Goal: Transaction & Acquisition: Purchase product/service

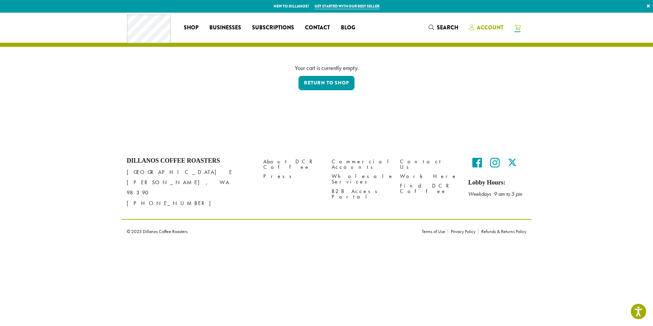
click at [484, 26] on span "Account" at bounding box center [490, 28] width 27 height 8
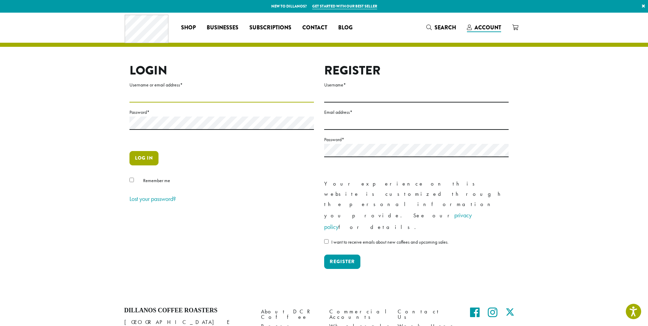
type input "**********"
click at [139, 158] on button "Log in" at bounding box center [144, 158] width 29 height 14
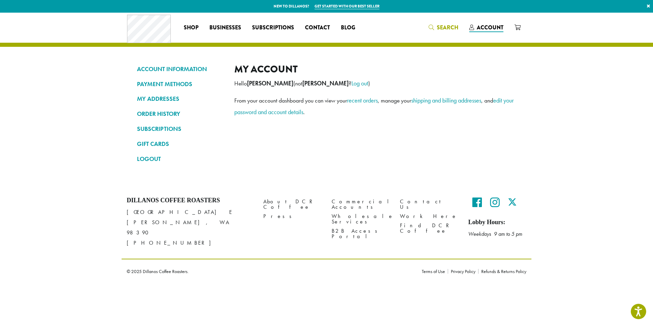
click at [445, 27] on span "Search" at bounding box center [448, 28] width 22 height 8
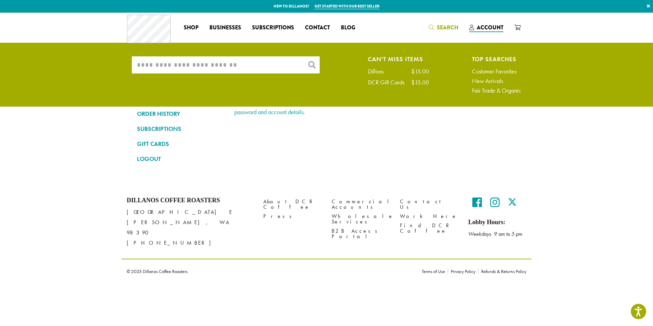
drag, startPoint x: 234, startPoint y: 63, endPoint x: 228, endPoint y: 70, distance: 9.3
click at [228, 70] on input "What are you searching for?" at bounding box center [226, 64] width 188 height 17
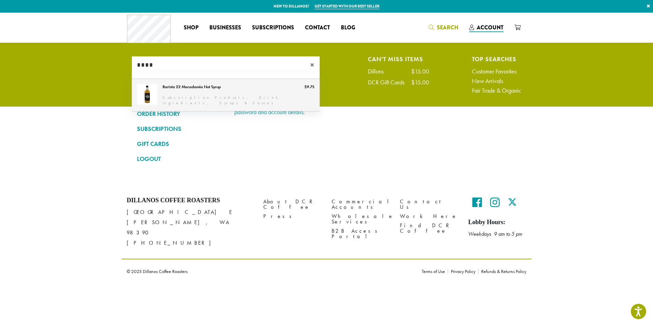
type input "****"
click at [200, 85] on link "Barista 22 Macadamia Nut Syrup" at bounding box center [226, 95] width 188 height 32
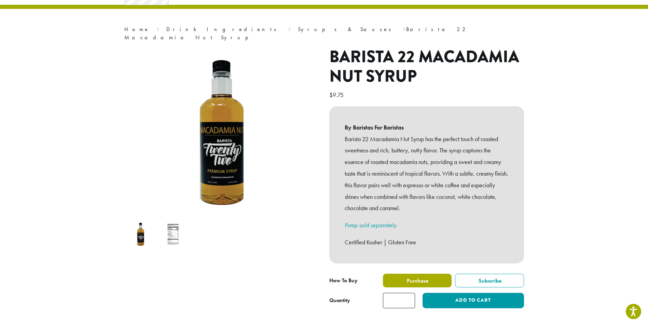
scroll to position [68, 0]
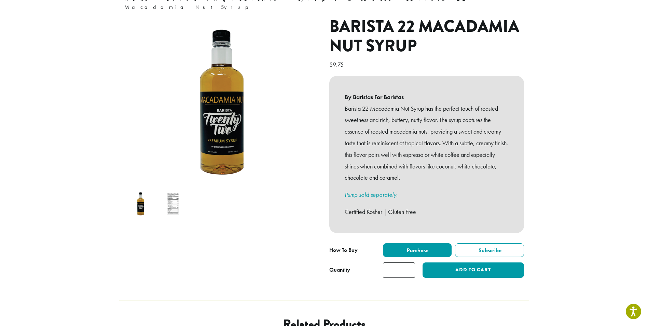
type input "*"
click at [409, 262] on input "*" at bounding box center [399, 269] width 32 height 15
click at [443, 262] on button "Add to cart" at bounding box center [473, 269] width 101 height 15
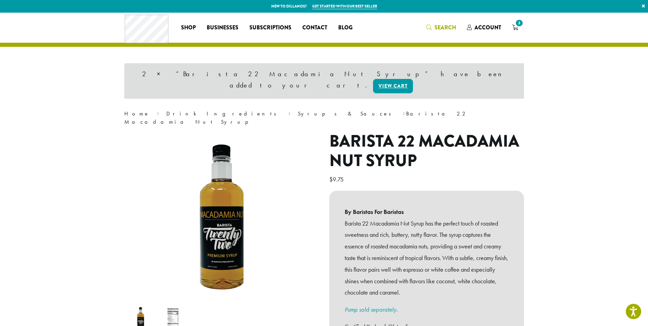
click at [432, 30] on span "Search" at bounding box center [442, 28] width 30 height 9
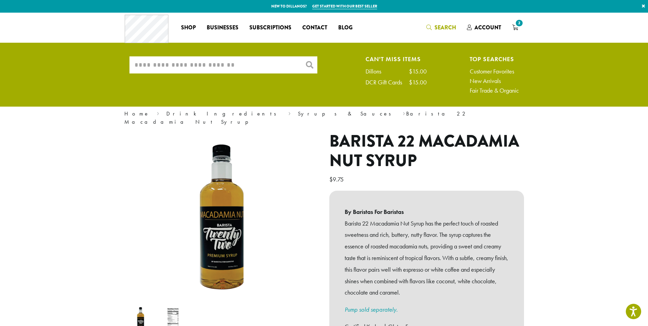
click at [201, 66] on input "What are you searching for?" at bounding box center [224, 64] width 188 height 17
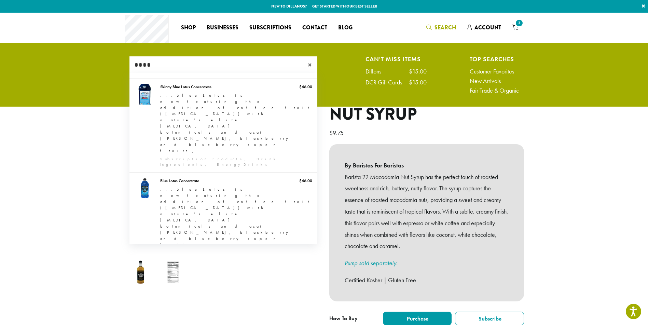
type input "****"
click at [188, 299] on link "Barista 22 Blue Raspberry Syrup" at bounding box center [224, 315] width 188 height 32
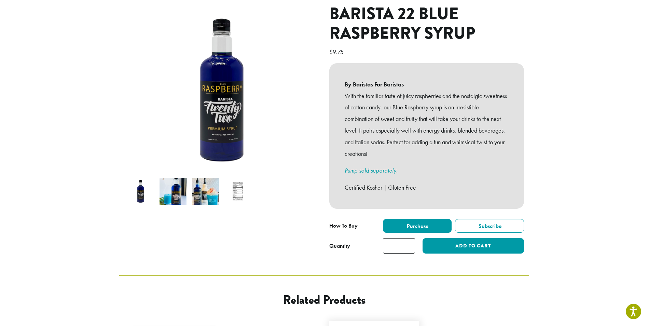
scroll to position [171, 0]
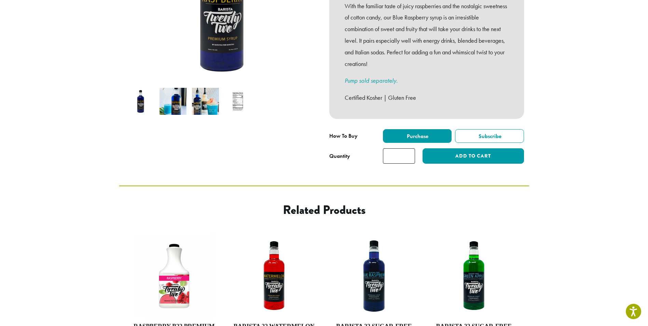
click at [410, 148] on input "*" at bounding box center [399, 155] width 32 height 15
type input "*"
click at [410, 148] on input "*" at bounding box center [399, 155] width 32 height 15
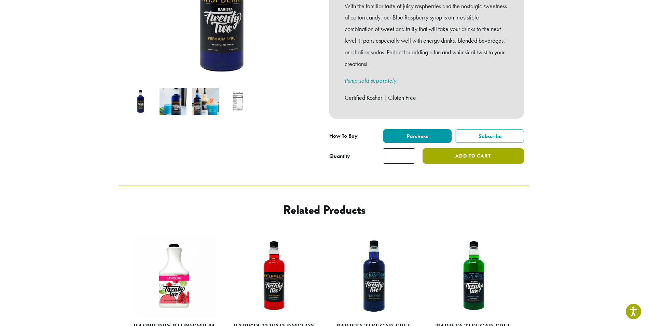
click at [451, 148] on button "Add to cart" at bounding box center [473, 155] width 101 height 15
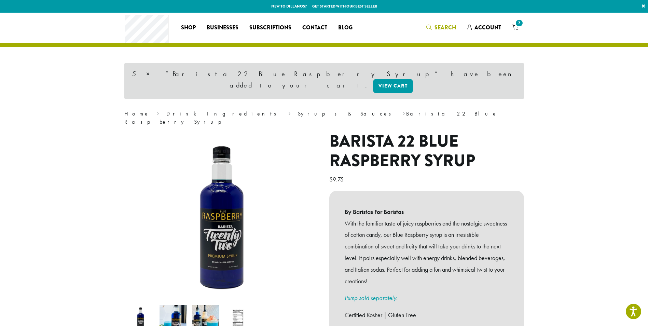
click at [447, 23] on link "Search" at bounding box center [441, 27] width 41 height 11
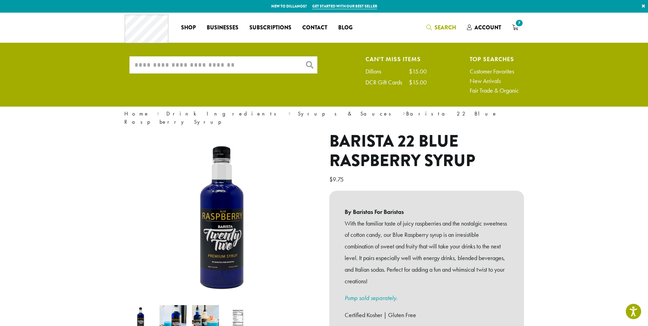
click at [196, 66] on input "What are you searching for?" at bounding box center [224, 64] width 188 height 17
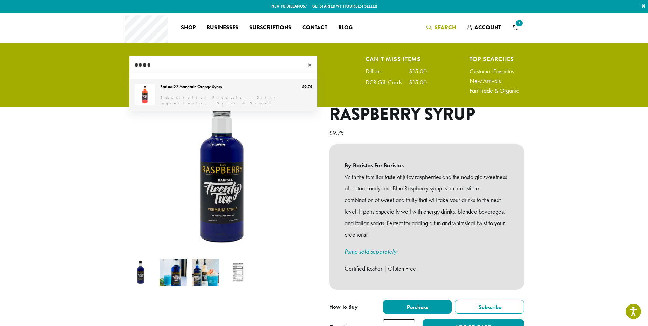
type input "****"
click at [175, 91] on link "Barista 22 Mandarin Orange Syrup" at bounding box center [224, 95] width 188 height 32
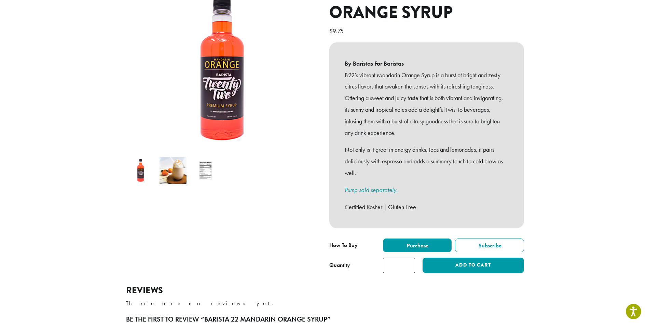
scroll to position [308, 0]
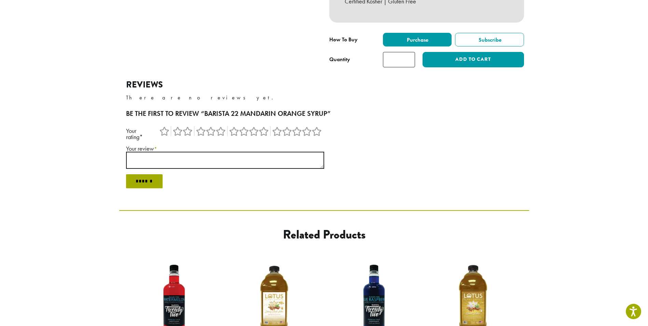
click at [409, 52] on input "*" at bounding box center [399, 59] width 32 height 15
type input "*"
click at [409, 52] on input "*" at bounding box center [399, 59] width 32 height 15
click at [457, 52] on button "Add to cart" at bounding box center [473, 59] width 101 height 15
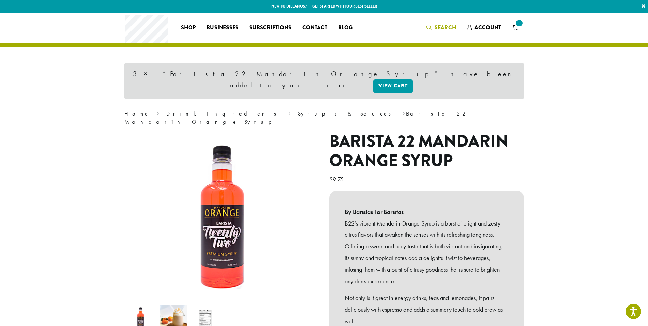
click at [434, 28] on span "Search" at bounding box center [442, 28] width 30 height 9
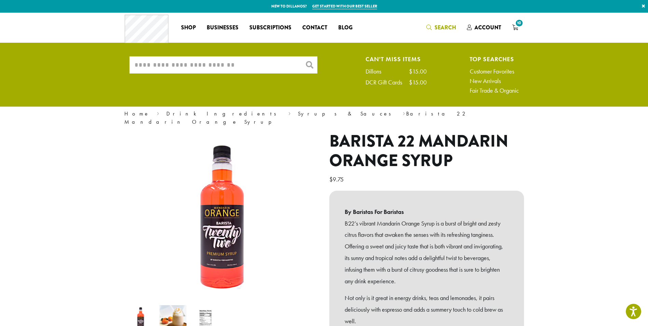
click at [257, 66] on input "What are you searching for?" at bounding box center [224, 64] width 188 height 17
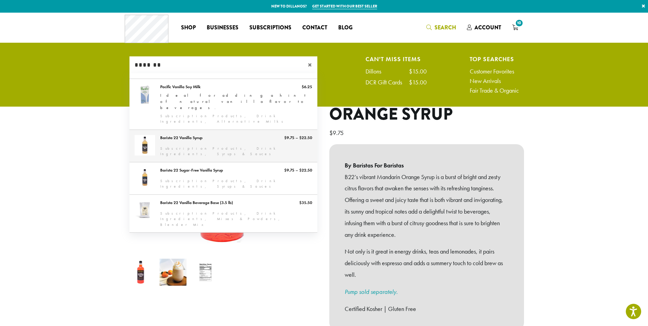
type input "*******"
click at [187, 130] on link "Barista 22 Vanilla Syrup" at bounding box center [224, 146] width 188 height 32
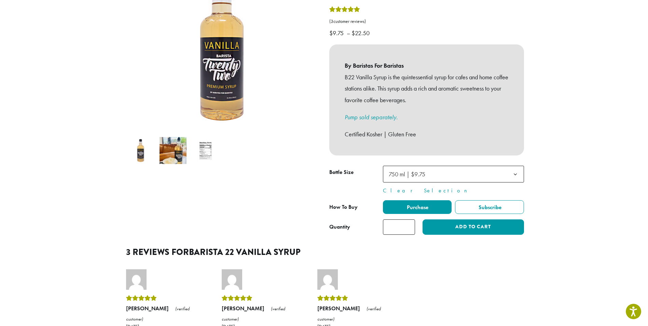
scroll to position [137, 0]
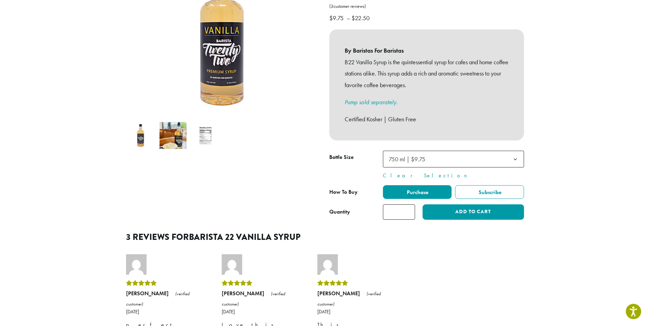
drag, startPoint x: 401, startPoint y: 201, endPoint x: 379, endPoint y: 208, distance: 22.8
click at [379, 208] on div "Quantity Barista 22 Vanilla Syrup quantity * Add to cart" at bounding box center [426, 211] width 195 height 15
type input "**"
click at [465, 206] on button "Add to cart" at bounding box center [473, 211] width 101 height 15
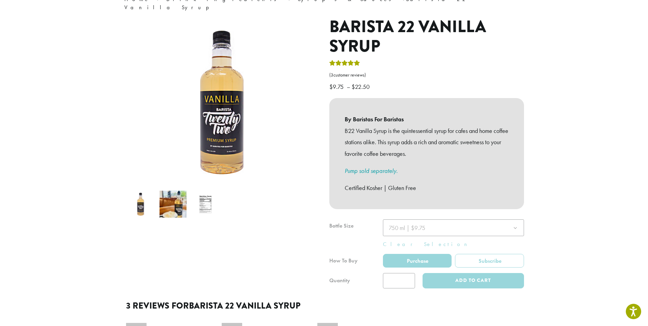
scroll to position [171, 0]
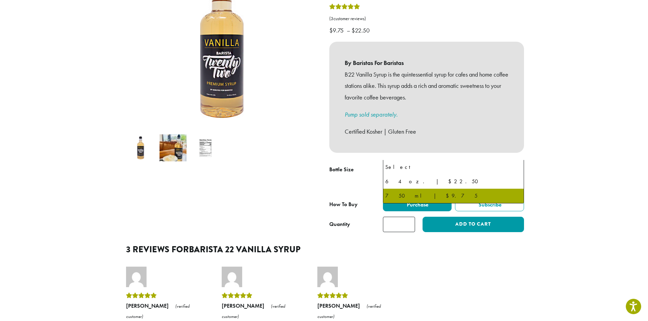
click at [519, 163] on b at bounding box center [515, 171] width 17 height 17
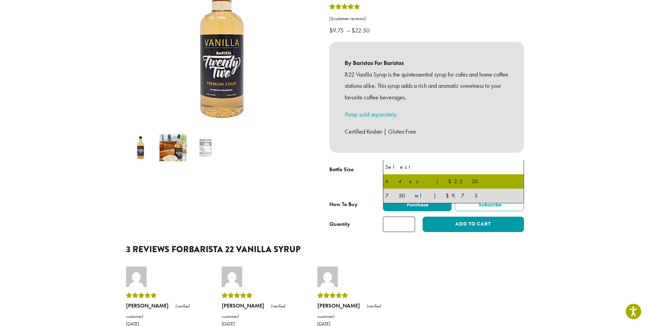
select select "*****"
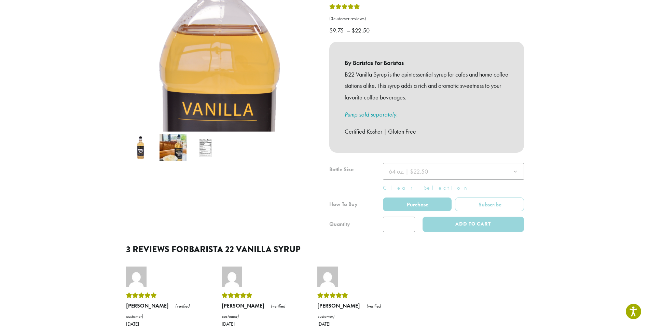
scroll to position [135, 0]
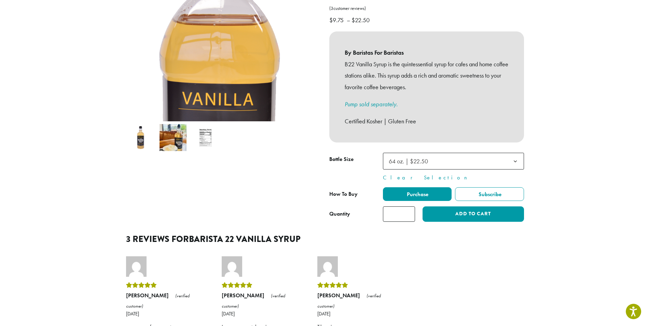
drag, startPoint x: 396, startPoint y: 208, endPoint x: 390, endPoint y: 211, distance: 6.6
click at [391, 209] on input "**" at bounding box center [399, 213] width 32 height 15
type input "*"
click at [463, 207] on button "Add to cart" at bounding box center [473, 213] width 101 height 15
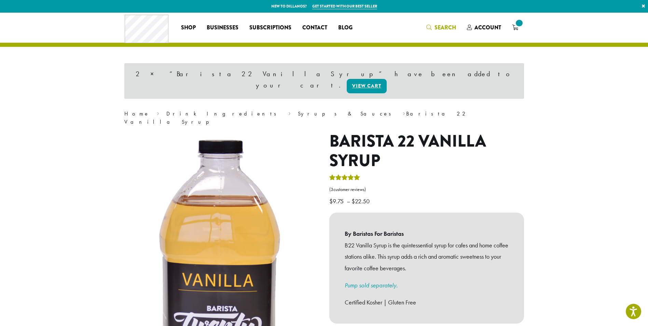
click at [442, 27] on span "Search" at bounding box center [446, 28] width 22 height 8
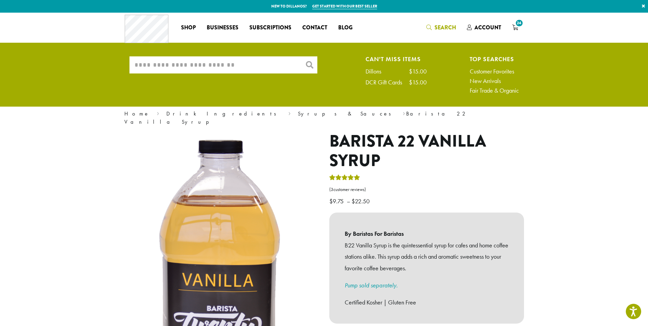
click at [227, 63] on input "What are you searching for?" at bounding box center [224, 64] width 188 height 17
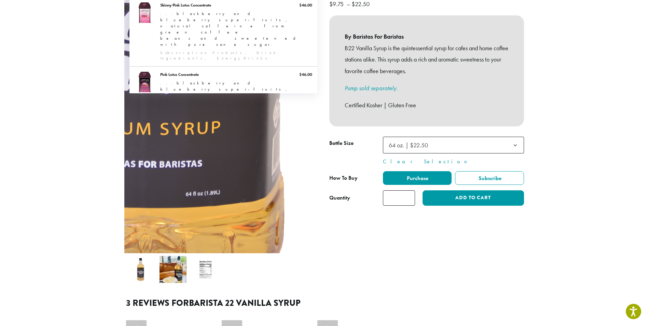
scroll to position [34, 0]
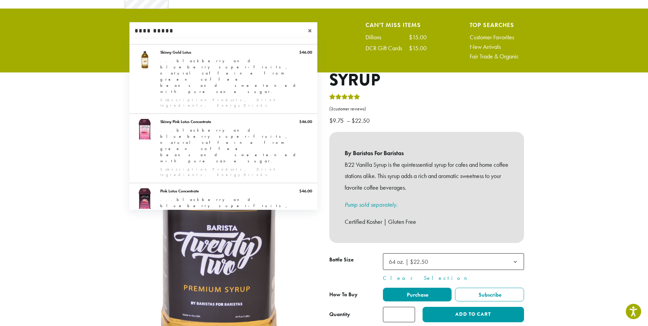
type input "**********"
drag, startPoint x: 311, startPoint y: 30, endPoint x: 315, endPoint y: 28, distance: 4.6
click at [311, 30] on span "×" at bounding box center [313, 31] width 10 height 8
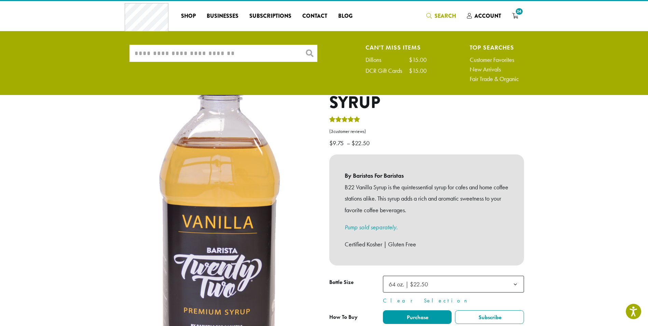
scroll to position [0, 0]
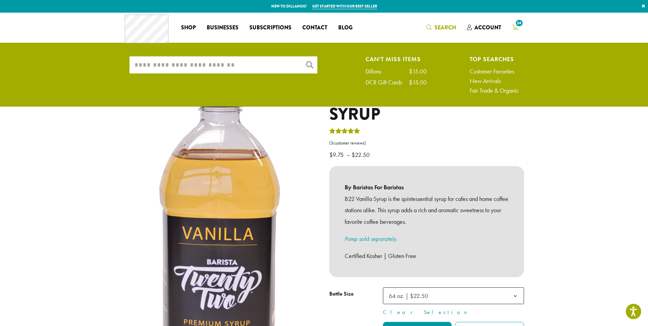
click at [517, 29] on icon "24" at bounding box center [515, 27] width 6 height 5
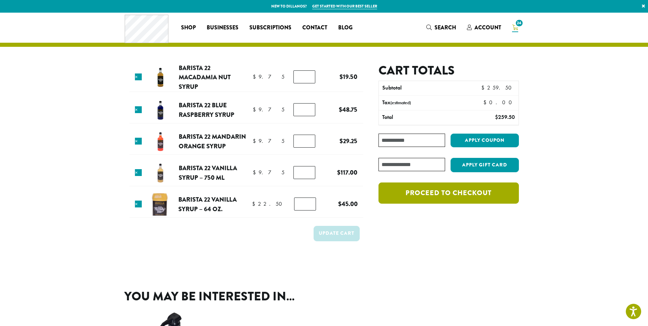
click at [432, 194] on link "Proceed to checkout" at bounding box center [449, 192] width 140 height 21
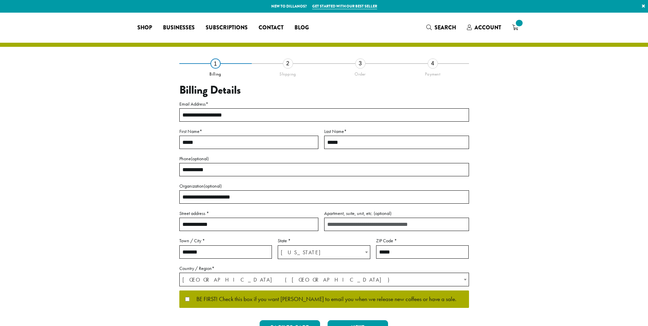
select select "**"
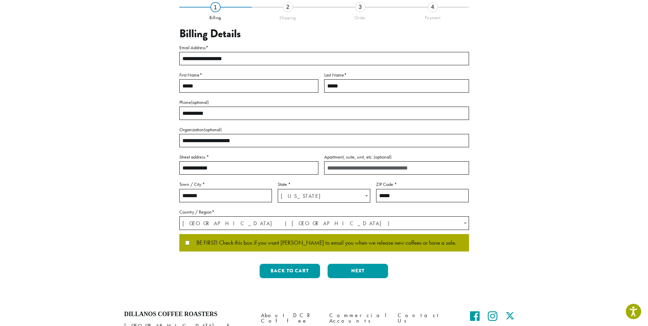
scroll to position [118, 0]
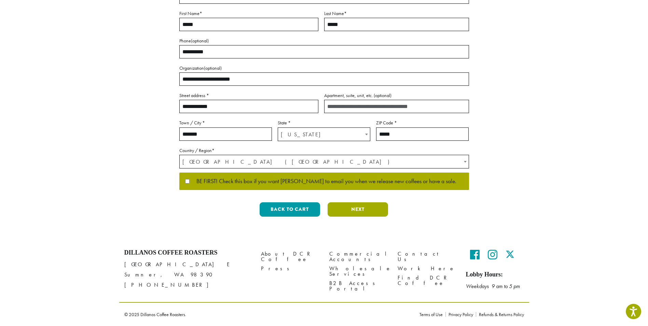
click at [371, 209] on button "Next" at bounding box center [358, 209] width 60 height 14
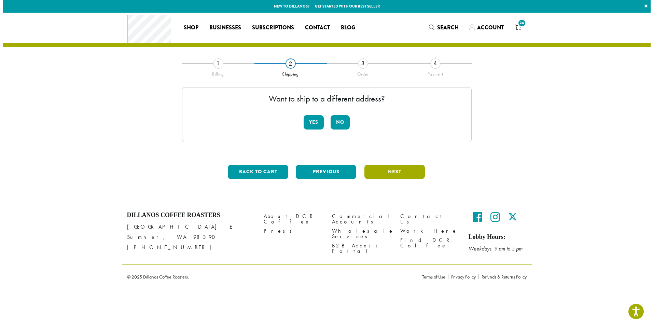
scroll to position [0, 0]
click at [344, 119] on button "No" at bounding box center [340, 122] width 19 height 14
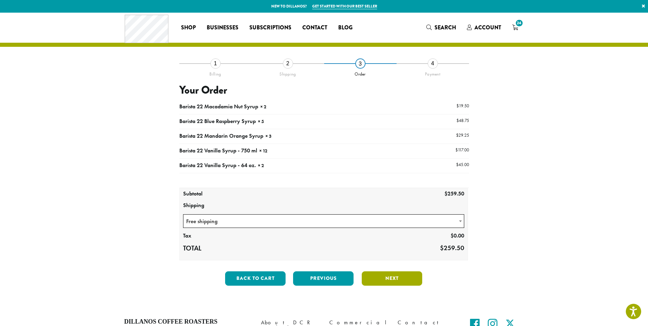
click at [399, 276] on button "Next" at bounding box center [392, 278] width 60 height 14
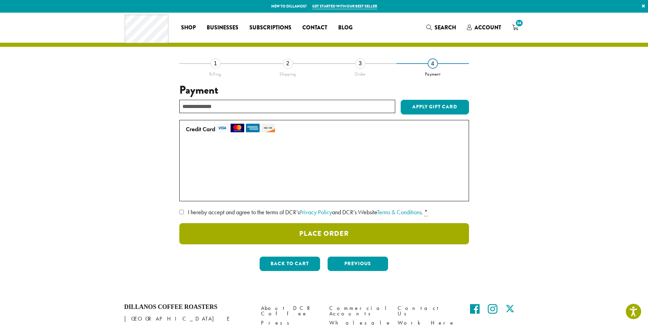
click at [356, 234] on button "Place Order" at bounding box center [324, 233] width 290 height 21
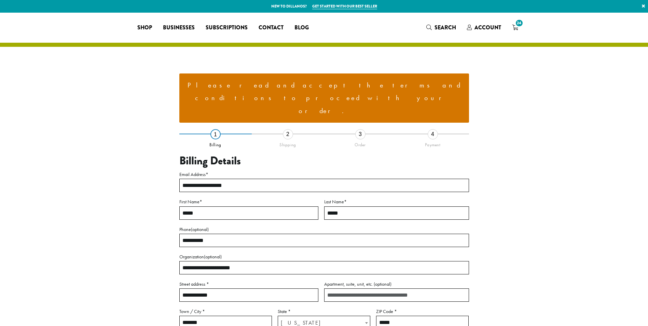
select select "**"
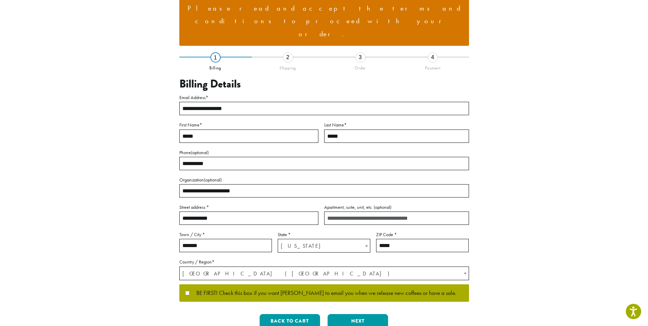
scroll to position [163, 0]
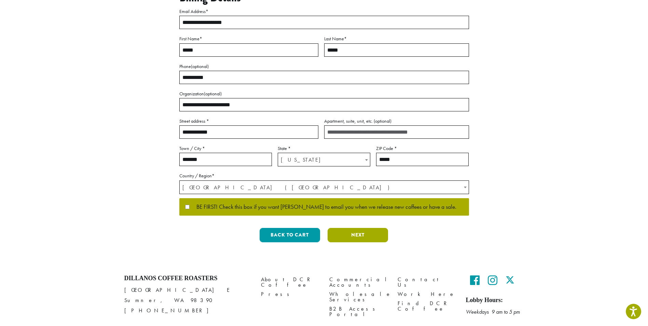
click at [354, 228] on button "Next" at bounding box center [358, 235] width 60 height 14
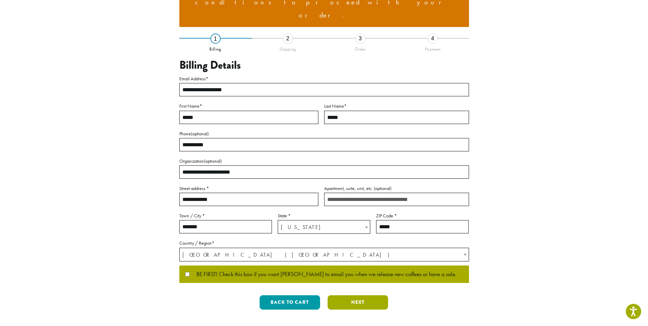
scroll to position [8, 0]
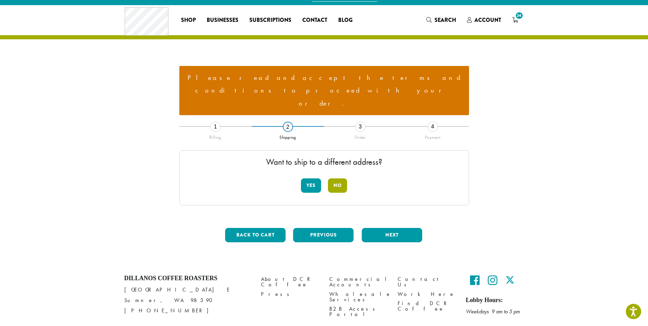
click at [342, 178] on button "No" at bounding box center [337, 185] width 19 height 14
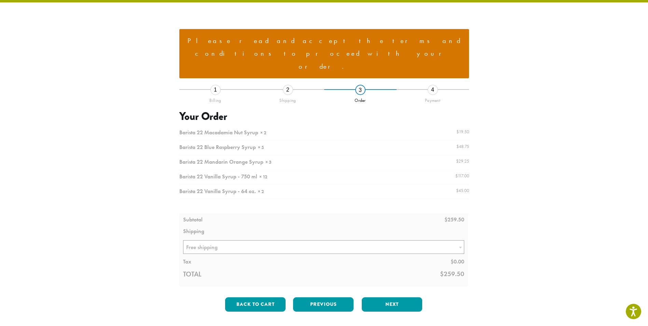
scroll to position [76, 0]
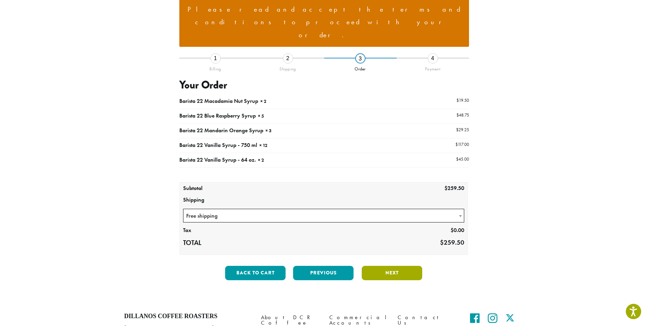
click at [383, 266] on button "Next" at bounding box center [392, 273] width 60 height 14
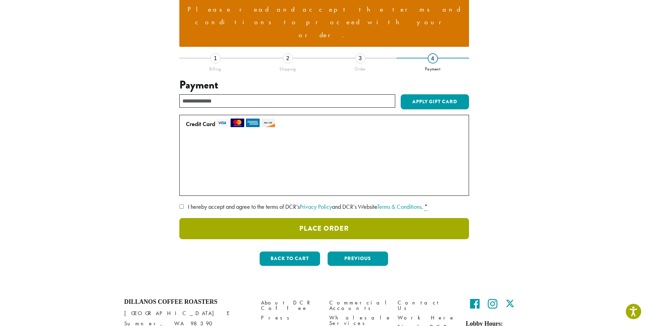
click at [357, 218] on button "Place Order" at bounding box center [324, 228] width 290 height 21
